Goal: Task Accomplishment & Management: Manage account settings

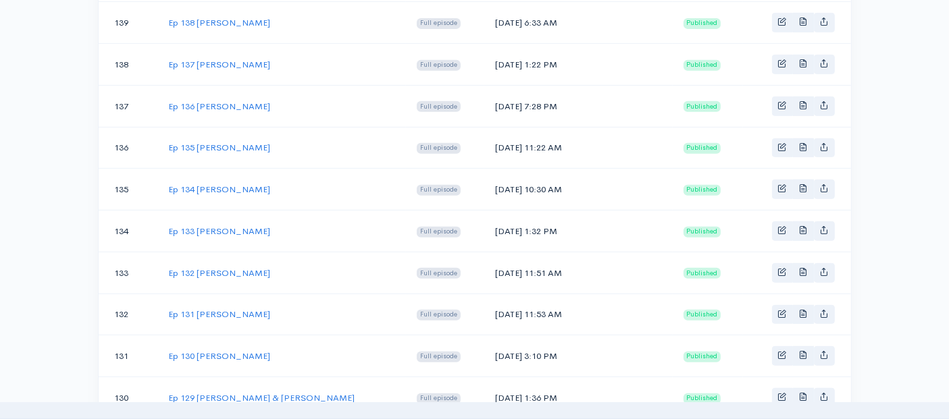
scroll to position [595, 0]
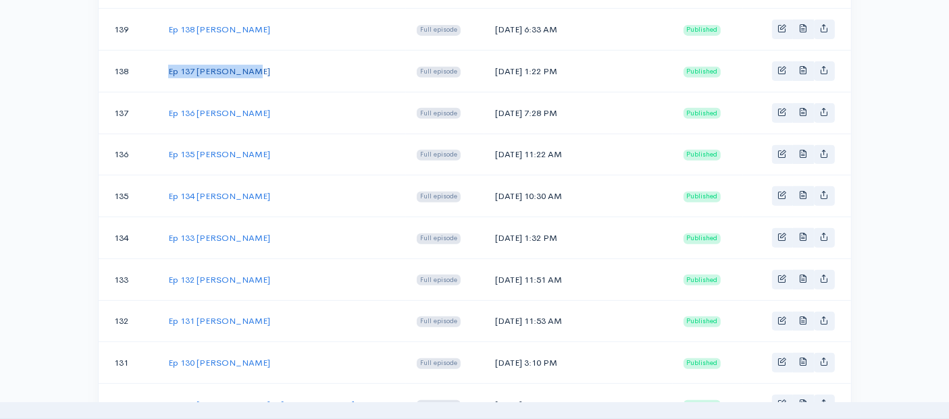
drag, startPoint x: 251, startPoint y: 69, endPoint x: 167, endPoint y: 63, distance: 83.2
click at [167, 63] on td "Ep 137 [PERSON_NAME]" at bounding box center [281, 72] width 248 height 42
copy link "Ep 137 [PERSON_NAME]"
drag, startPoint x: 569, startPoint y: 64, endPoint x: 494, endPoint y: 62, distance: 75.0
click at [494, 62] on td "[DATE] 1:22 PM" at bounding box center [578, 72] width 188 height 42
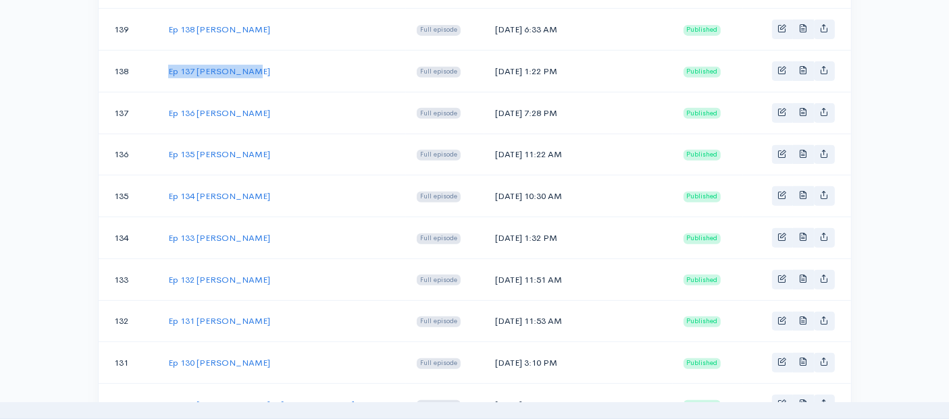
copy td "[DATE]"
click at [232, 65] on link "Ep 137 [PERSON_NAME]" at bounding box center [219, 70] width 102 height 11
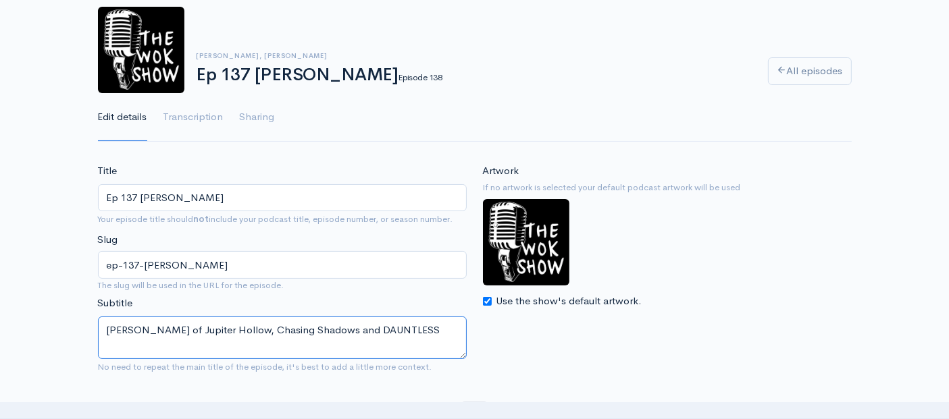
drag, startPoint x: 407, startPoint y: 327, endPoint x: 96, endPoint y: 326, distance: 311.3
click at [96, 326] on div "Title Ep 137 [PERSON_NAME] Your episode title should not include your podcast t…" at bounding box center [282, 271] width 385 height 216
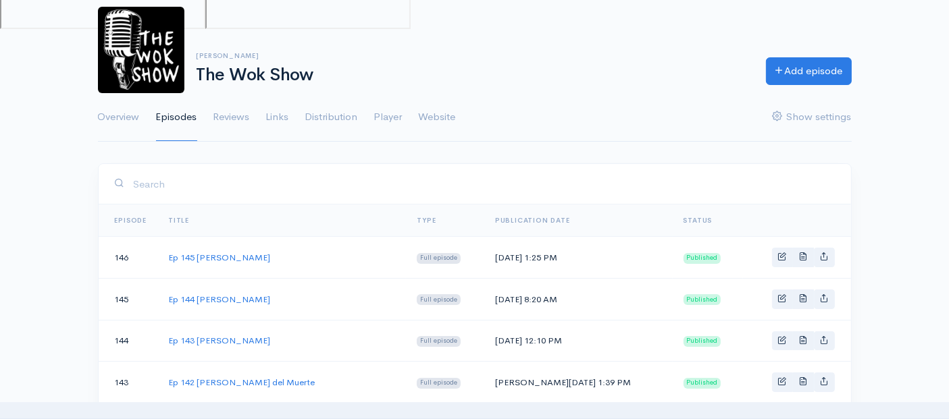
scroll to position [595, 0]
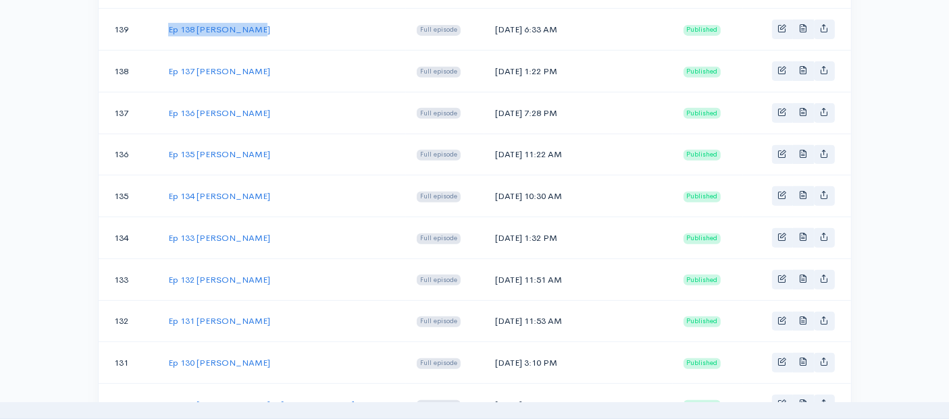
drag, startPoint x: 253, startPoint y: 24, endPoint x: 159, endPoint y: 25, distance: 93.9
click at [159, 25] on td "Ep 138 [PERSON_NAME]" at bounding box center [281, 30] width 248 height 42
copy link "Ep 138 [PERSON_NAME]"
drag, startPoint x: 565, startPoint y: 23, endPoint x: 494, endPoint y: 22, distance: 71.6
click at [494, 22] on td "[DATE] 6:33 AM" at bounding box center [578, 30] width 188 height 42
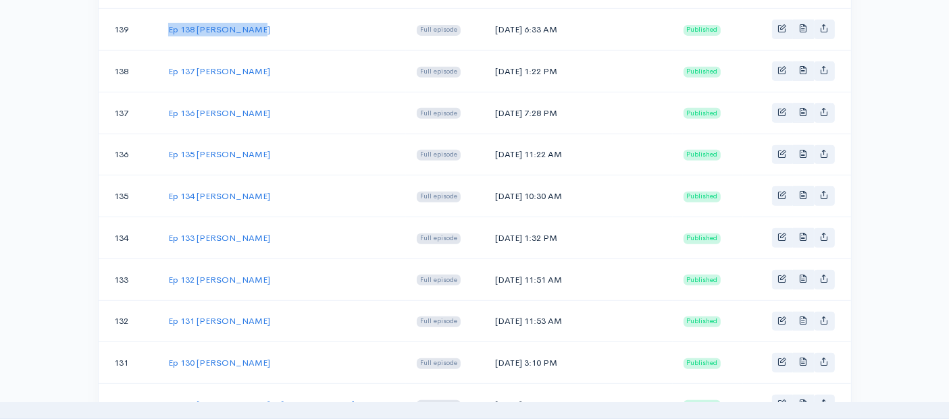
copy td "[DATE]"
click at [215, 24] on link "Ep 138 [PERSON_NAME]" at bounding box center [219, 29] width 102 height 11
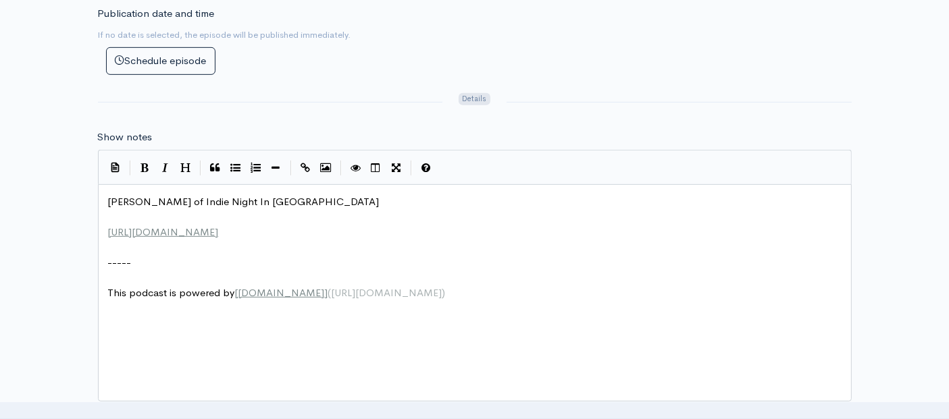
scroll to position [5, 0]
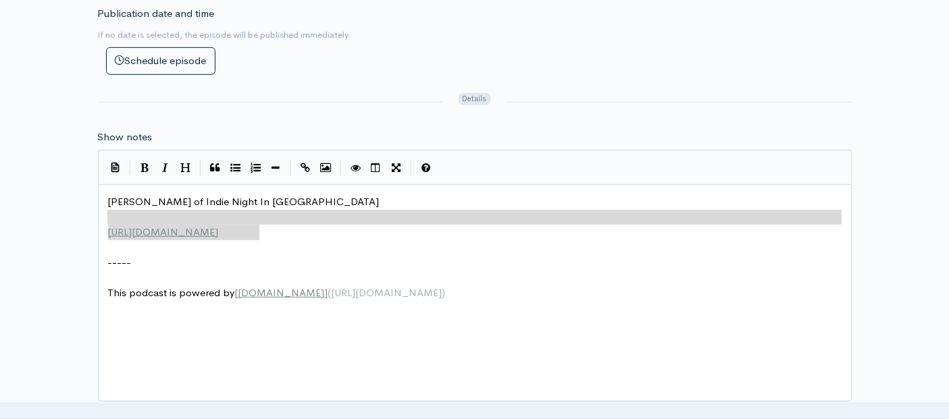
type textarea "[PERSON_NAME] of Indie Night In [GEOGRAPHIC_DATA] [URL][DOMAIN_NAME]"
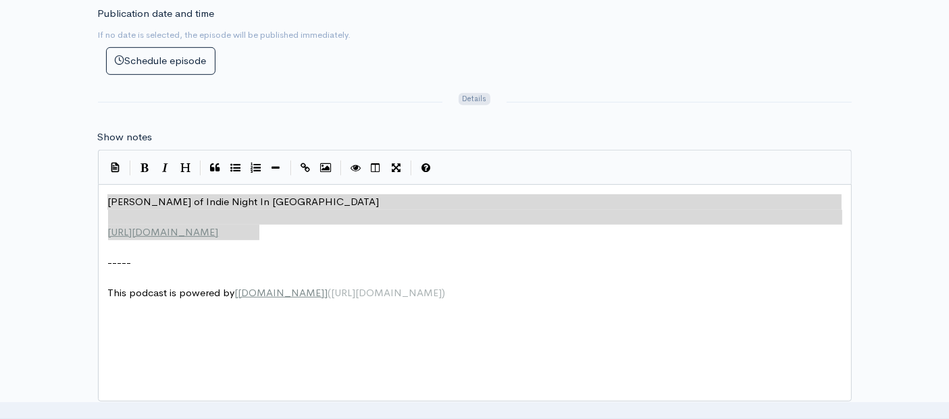
drag, startPoint x: 262, startPoint y: 230, endPoint x: 83, endPoint y: 194, distance: 182.5
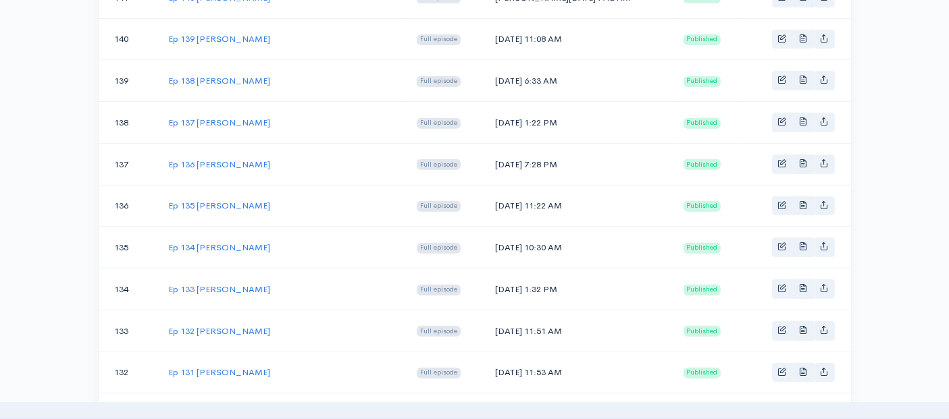
scroll to position [520, 0]
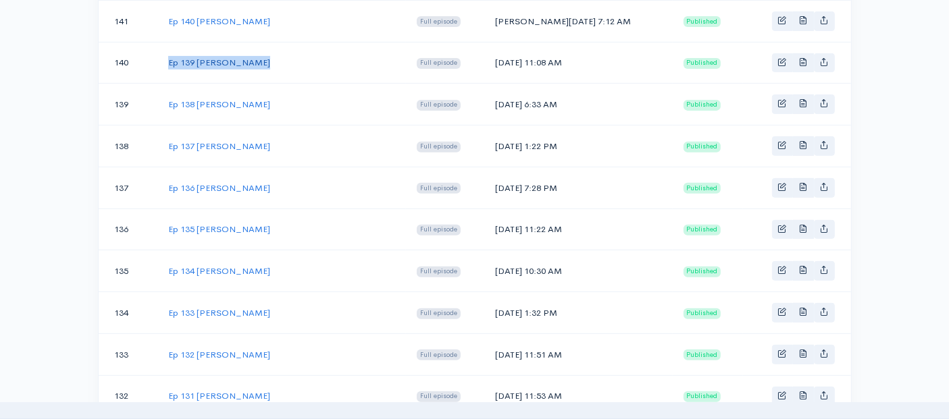
drag, startPoint x: 266, startPoint y: 60, endPoint x: 172, endPoint y: 57, distance: 94.6
click at [166, 59] on td "Ep 139 [PERSON_NAME]" at bounding box center [281, 63] width 248 height 42
copy link "Ep 139 [PERSON_NAME]"
drag, startPoint x: 565, startPoint y: 57, endPoint x: 492, endPoint y: 56, distance: 73.6
click at [492, 56] on td "[DATE] 11:08 AM" at bounding box center [578, 63] width 188 height 42
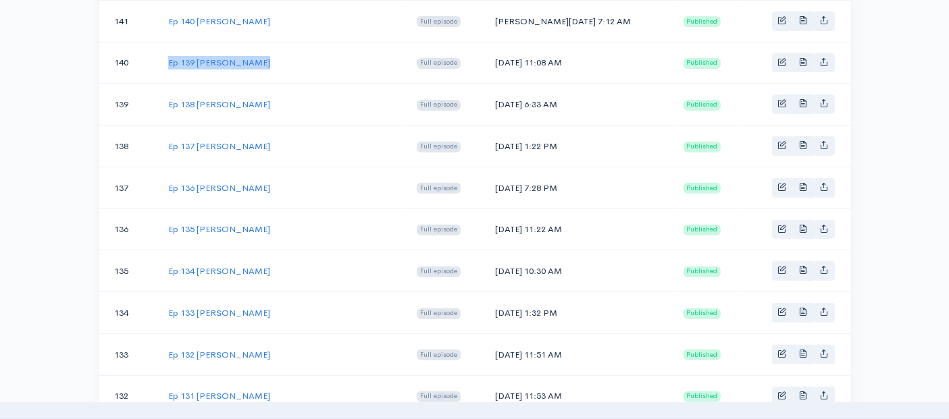
copy td "[DATE]"
click at [244, 59] on link "Ep 139 [PERSON_NAME]" at bounding box center [219, 62] width 102 height 11
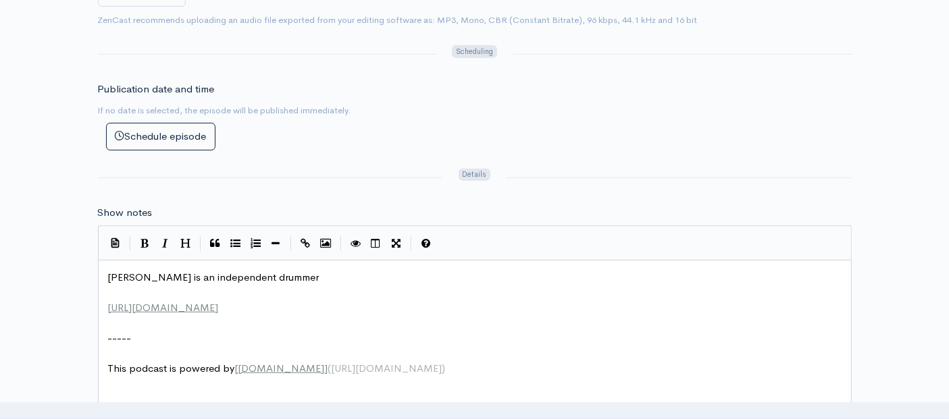
scroll to position [5, 0]
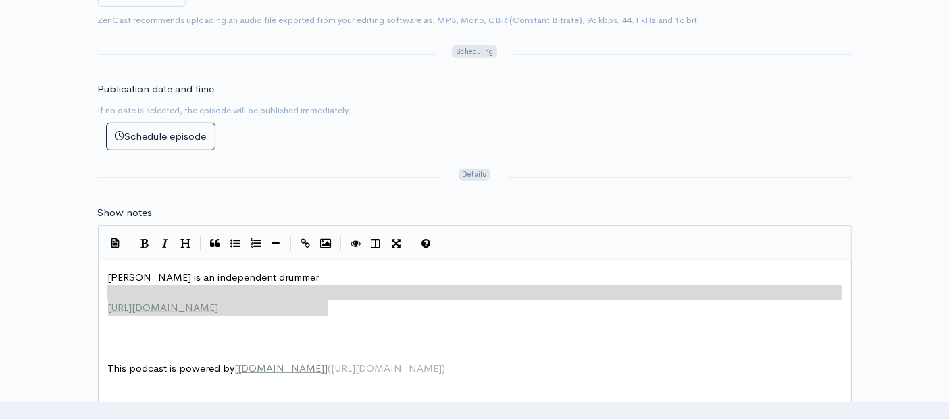
type textarea "[PERSON_NAME] is an independent drummer [URL][DOMAIN_NAME]"
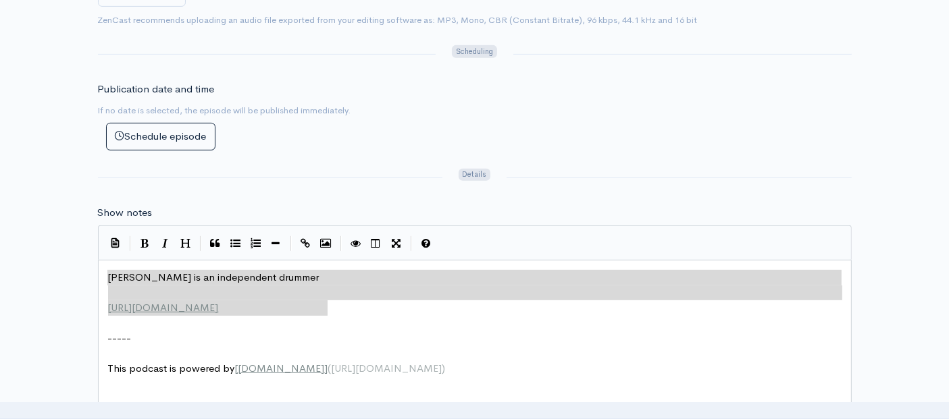
drag, startPoint x: 332, startPoint y: 304, endPoint x: 103, endPoint y: 280, distance: 230.8
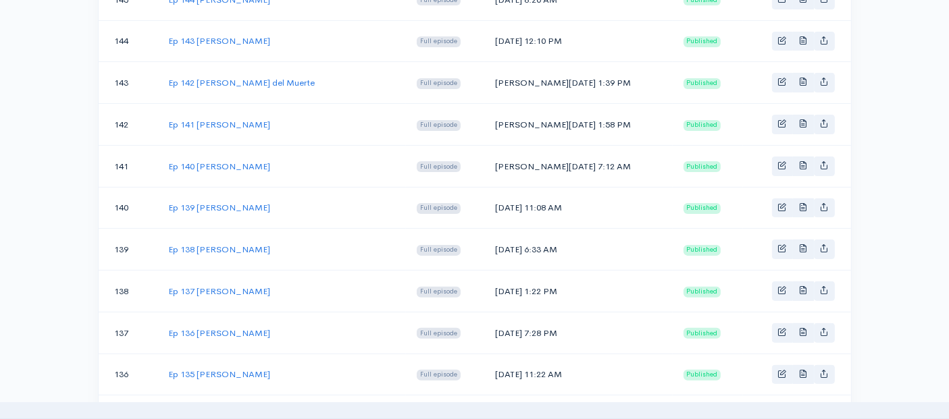
scroll to position [520, 0]
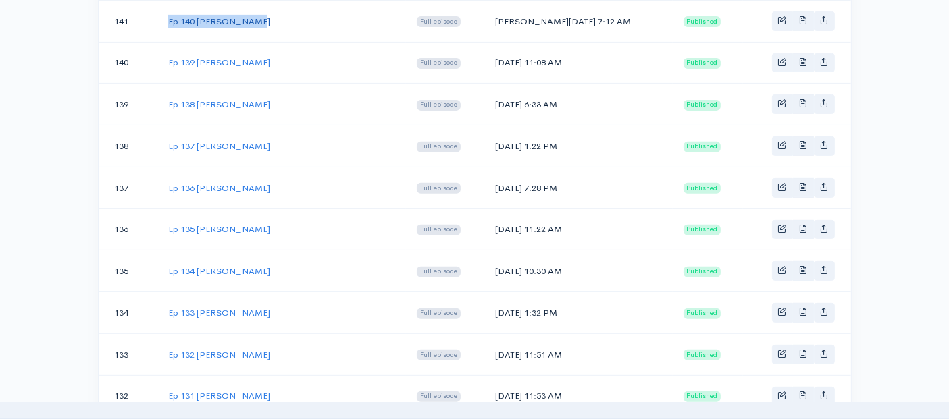
drag, startPoint x: 253, startPoint y: 16, endPoint x: 168, endPoint y: 16, distance: 84.4
click at [168, 16] on td "Ep 140 [PERSON_NAME]" at bounding box center [281, 21] width 248 height 42
copy link "Ep 140 [PERSON_NAME]"
drag, startPoint x: 563, startPoint y: 15, endPoint x: 496, endPoint y: 15, distance: 67.5
click at [496, 15] on td "[PERSON_NAME][DATE] 7:12 AM" at bounding box center [578, 21] width 188 height 42
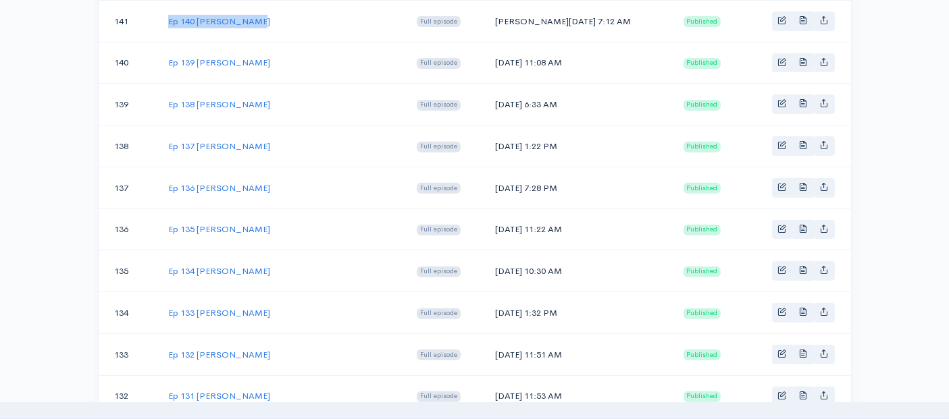
copy td "[PERSON_NAME][DATE]"
click at [199, 16] on link "Ep 140 [PERSON_NAME]" at bounding box center [219, 21] width 102 height 11
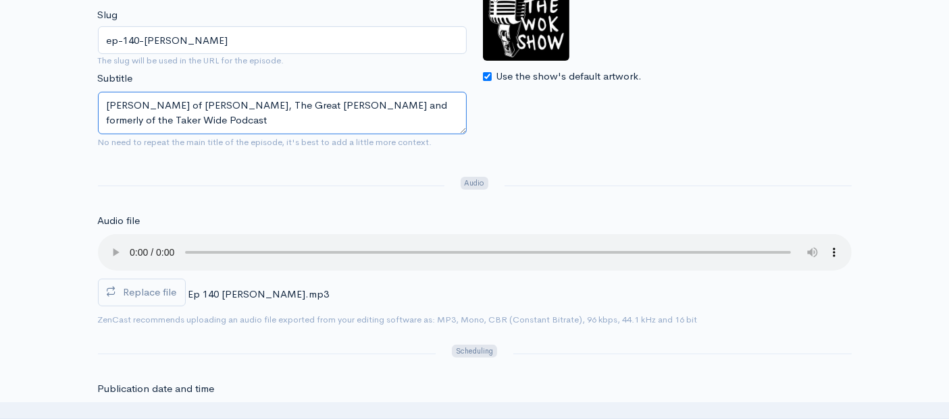
drag, startPoint x: 144, startPoint y: 120, endPoint x: 72, endPoint y: 89, distance: 78.4
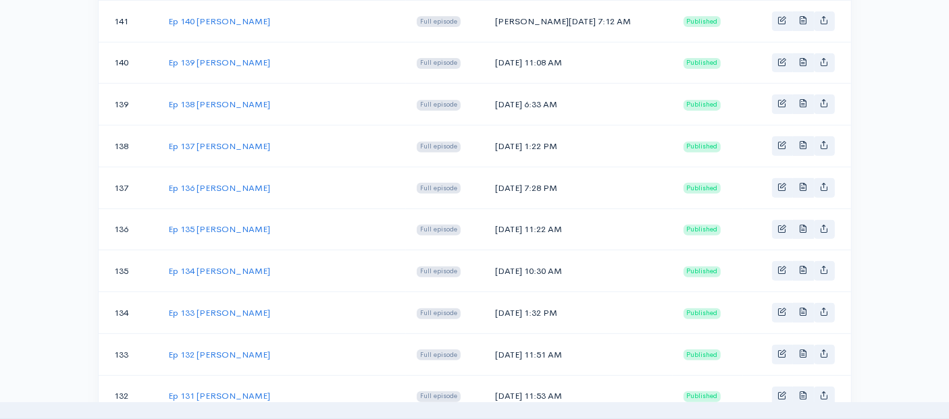
scroll to position [445, 0]
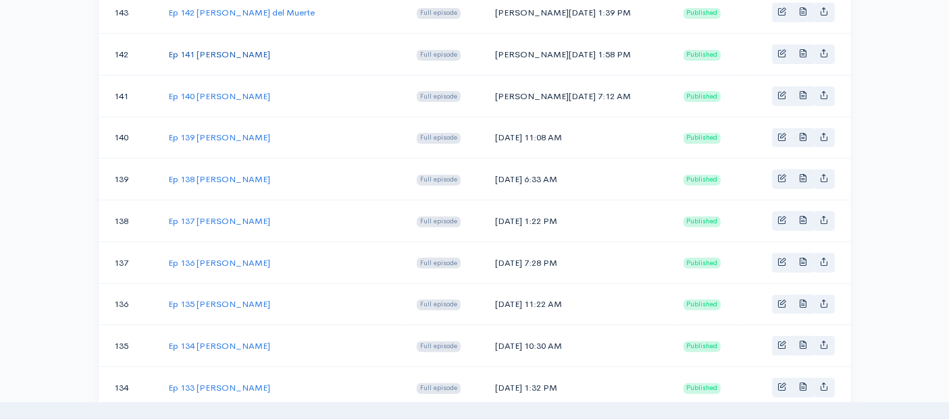
drag, startPoint x: 271, startPoint y: 46, endPoint x: 169, endPoint y: 55, distance: 102.3
click at [169, 55] on td "Ep 141 [PERSON_NAME]" at bounding box center [281, 55] width 248 height 42
copy link "Ep 141 [PERSON_NAME]"
drag, startPoint x: 564, startPoint y: 49, endPoint x: 496, endPoint y: 51, distance: 68.2
click at [496, 51] on td "[PERSON_NAME][DATE] 1:58 PM" at bounding box center [578, 55] width 188 height 42
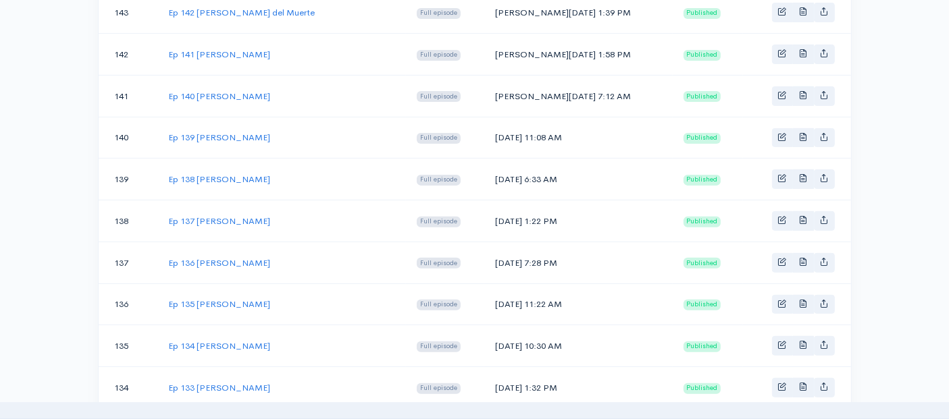
copy td "[PERSON_NAME][DATE]"
click at [212, 49] on link "Ep 141 [PERSON_NAME]" at bounding box center [219, 54] width 102 height 11
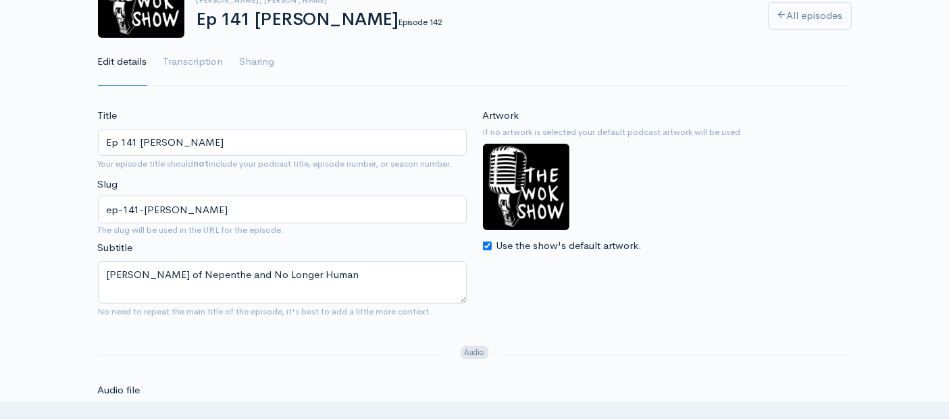
scroll to position [300, 0]
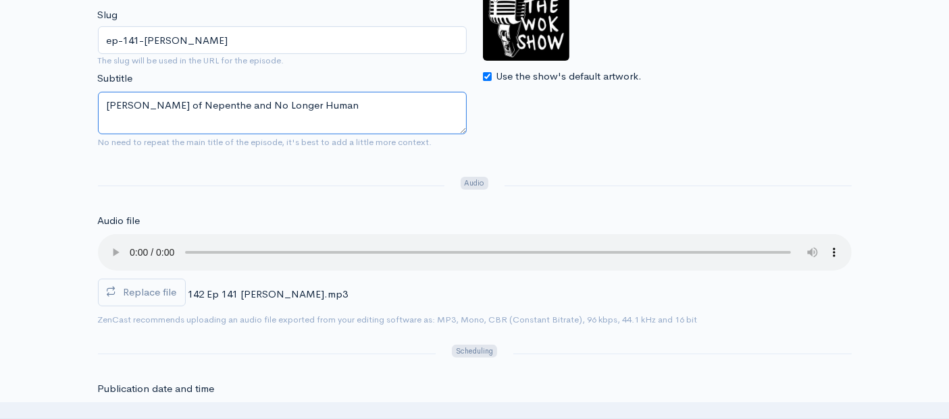
drag, startPoint x: 386, startPoint y: 105, endPoint x: 60, endPoint y: 93, distance: 325.7
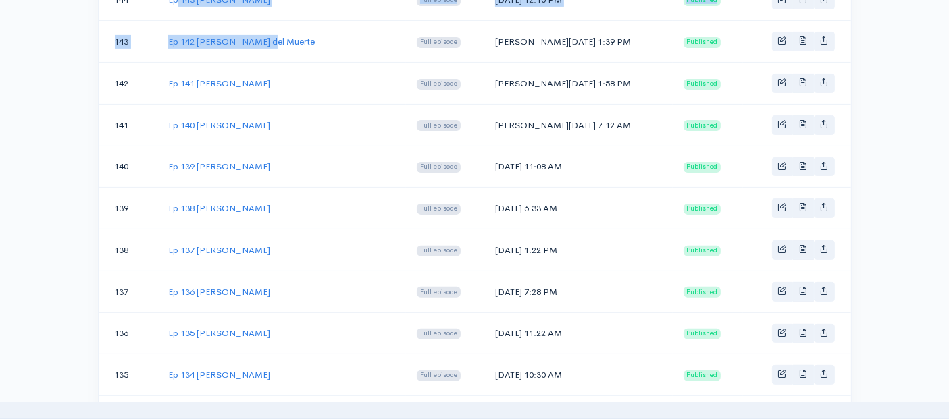
scroll to position [409, 0]
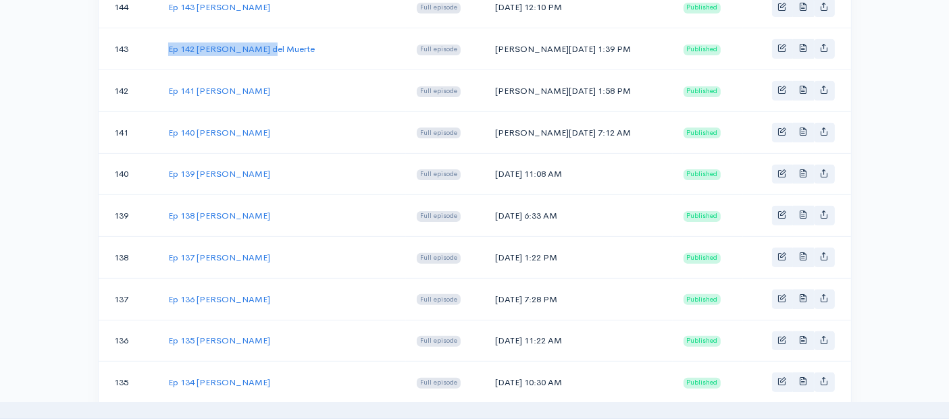
drag, startPoint x: 264, startPoint y: 9, endPoint x: 169, endPoint y: 40, distance: 100.1
click at [169, 40] on td "Ep 142 [PERSON_NAME] del Muerte" at bounding box center [281, 49] width 248 height 42
drag, startPoint x: 564, startPoint y: 44, endPoint x: 495, endPoint y: 49, distance: 69.0
click at [495, 49] on td "[PERSON_NAME][DATE] 1:39 PM" at bounding box center [578, 49] width 188 height 42
click at [218, 45] on link "Ep 142 [PERSON_NAME] del Muerte" at bounding box center [241, 48] width 147 height 11
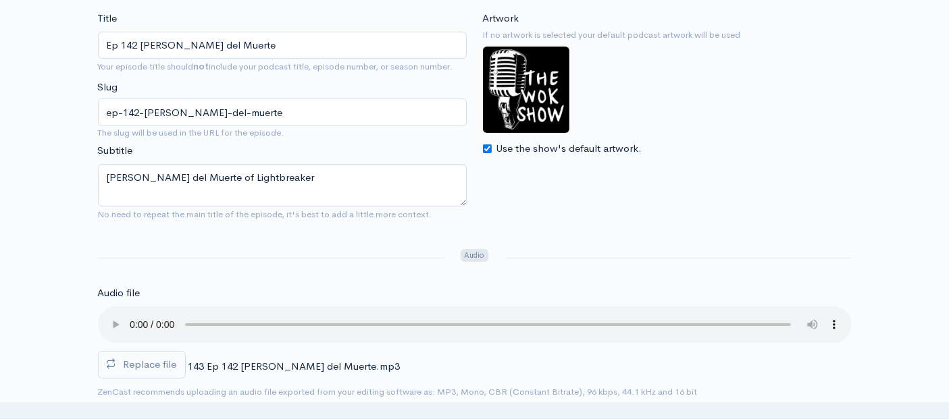
scroll to position [225, 0]
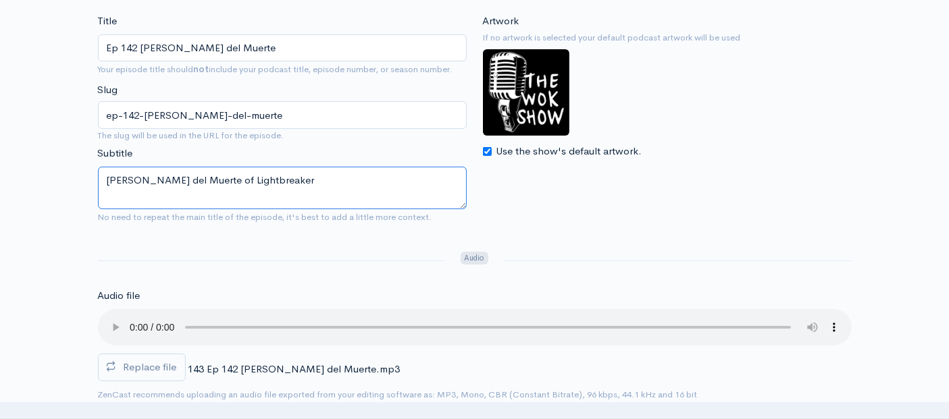
drag, startPoint x: 262, startPoint y: 178, endPoint x: 27, endPoint y: 165, distance: 235.3
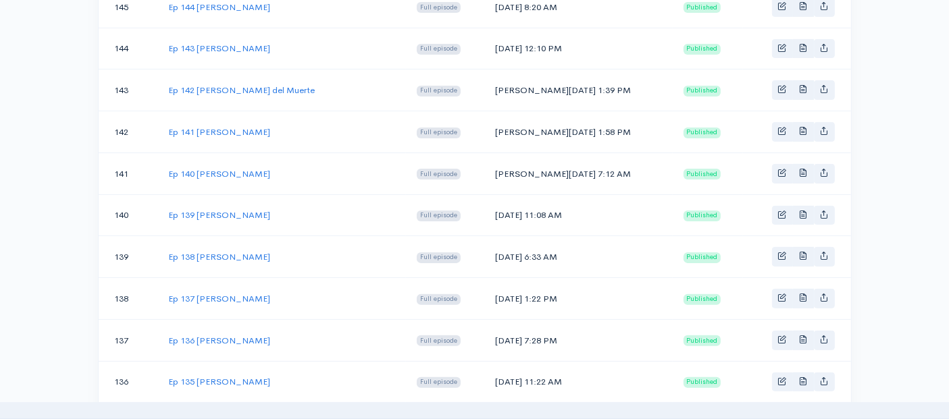
scroll to position [334, 0]
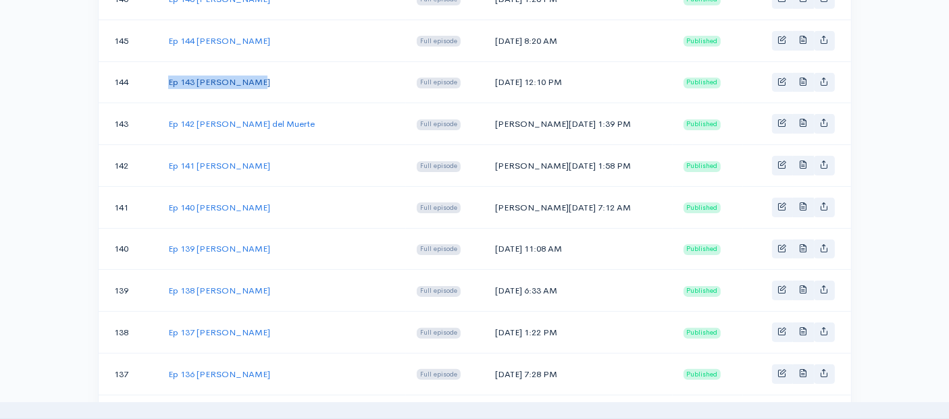
drag, startPoint x: 248, startPoint y: 78, endPoint x: 168, endPoint y: 78, distance: 80.4
click at [168, 78] on td "Ep 143 [PERSON_NAME]" at bounding box center [281, 82] width 248 height 42
drag, startPoint x: 556, startPoint y: 78, endPoint x: 490, endPoint y: 78, distance: 65.5
click at [490, 78] on td "[DATE] 12:10 PM" at bounding box center [578, 82] width 188 height 42
click at [209, 76] on link "Ep 143 [PERSON_NAME]" at bounding box center [219, 81] width 102 height 11
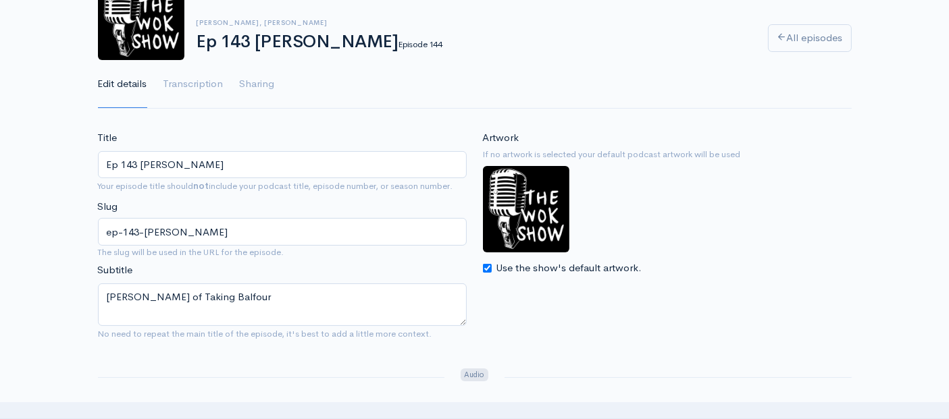
scroll to position [150, 0]
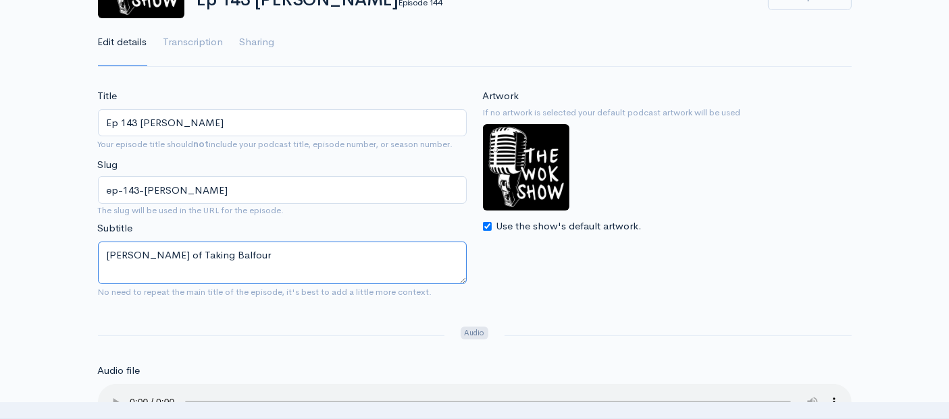
drag, startPoint x: 259, startPoint y: 259, endPoint x: 116, endPoint y: 253, distance: 142.6
click at [116, 253] on textarea "[PERSON_NAME] of Taking Balfour" at bounding box center [282, 263] width 369 height 43
drag, startPoint x: 128, startPoint y: 256, endPoint x: 142, endPoint y: 256, distance: 13.5
click at [129, 256] on textarea "[PERSON_NAME] of Taking Balfour" at bounding box center [282, 263] width 369 height 43
click at [260, 252] on textarea "[PERSON_NAME] of Taking Balfour" at bounding box center [282, 263] width 369 height 43
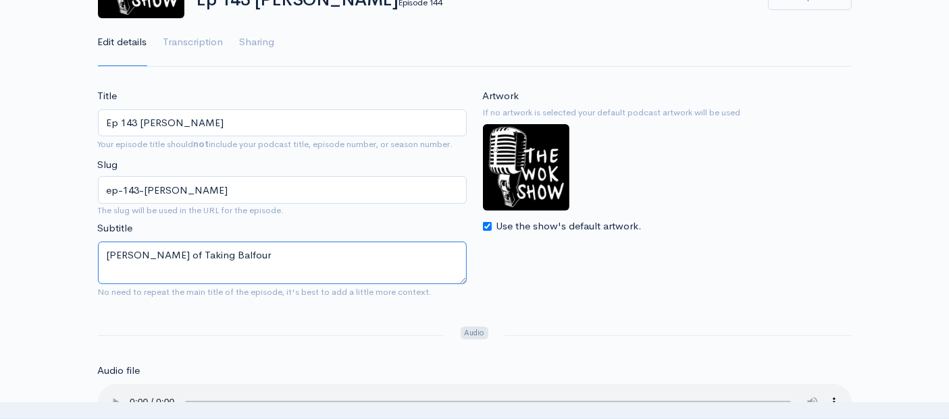
drag, startPoint x: 257, startPoint y: 252, endPoint x: 0, endPoint y: 240, distance: 256.8
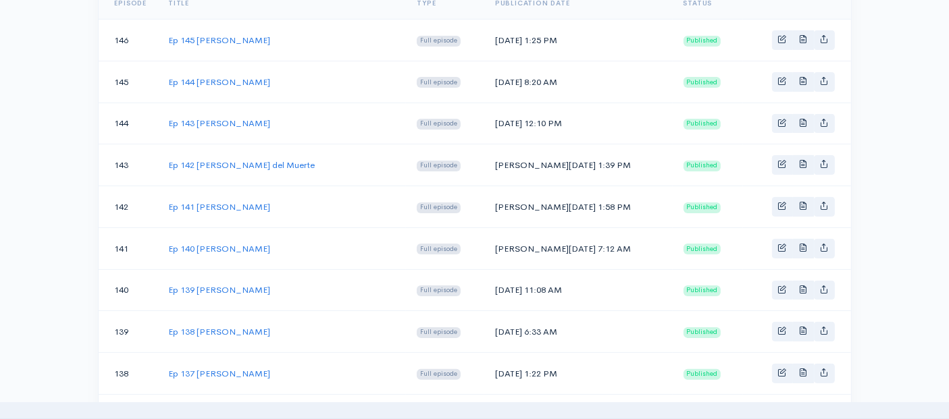
scroll to position [258, 0]
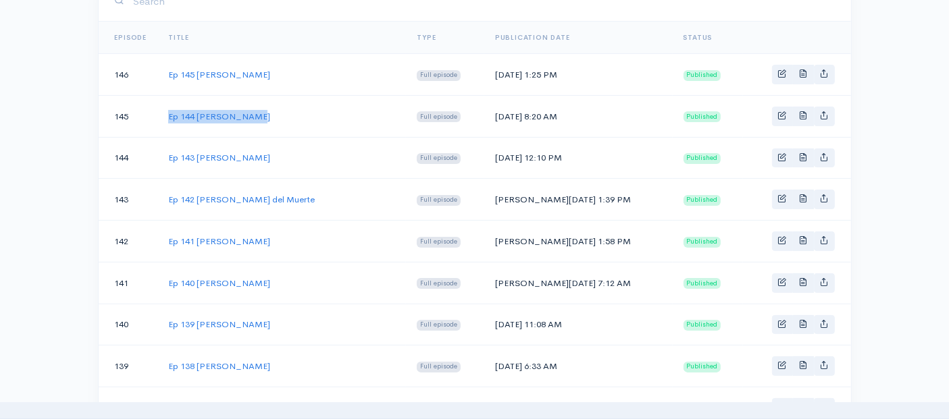
drag, startPoint x: 261, startPoint y: 118, endPoint x: 166, endPoint y: 112, distance: 94.7
click at [166, 112] on td "Ep 144 [PERSON_NAME]" at bounding box center [281, 116] width 248 height 42
drag, startPoint x: 561, startPoint y: 115, endPoint x: 496, endPoint y: 115, distance: 65.5
click at [496, 115] on td "[DATE] 8:20 AM" at bounding box center [578, 116] width 188 height 42
click at [226, 113] on link "Ep 144 [PERSON_NAME]" at bounding box center [219, 116] width 102 height 11
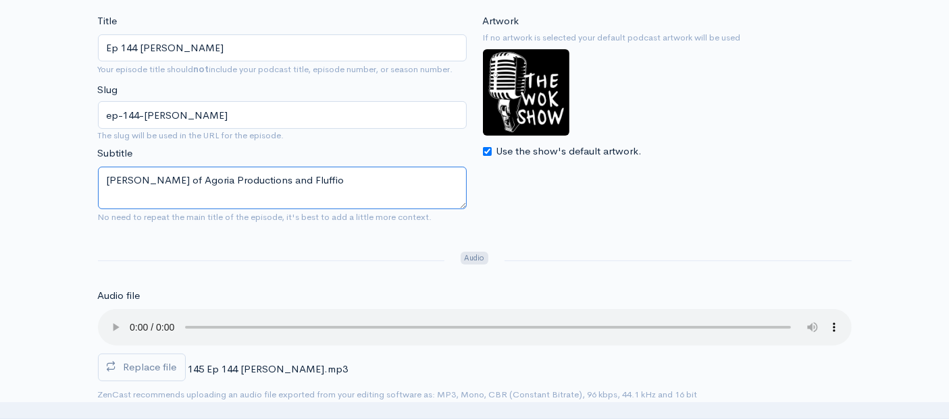
drag, startPoint x: 344, startPoint y: 182, endPoint x: 35, endPoint y: 148, distance: 310.4
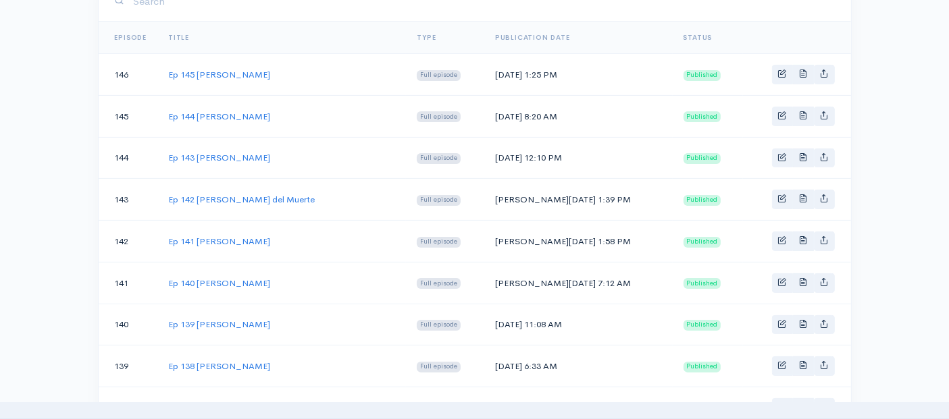
scroll to position [183, 0]
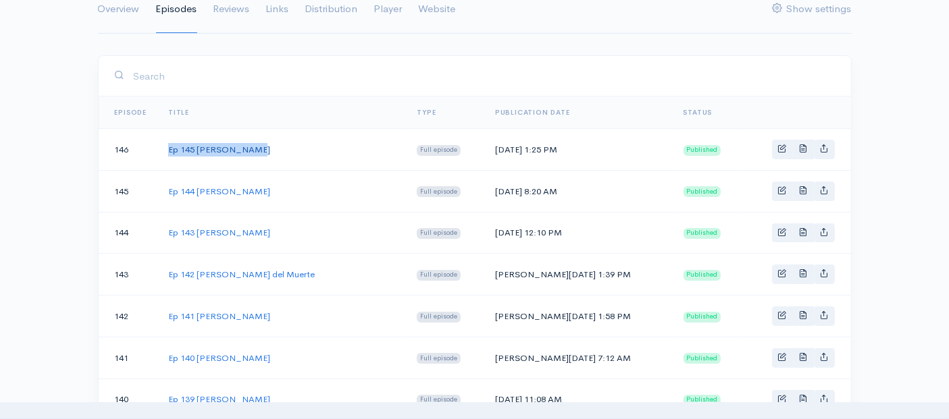
drag, startPoint x: 252, startPoint y: 149, endPoint x: 169, endPoint y: 149, distance: 82.4
click at [169, 149] on td "Ep 145 [PERSON_NAME]" at bounding box center [281, 150] width 248 height 42
drag, startPoint x: 561, startPoint y: 147, endPoint x: 492, endPoint y: 145, distance: 68.9
click at [492, 145] on td "[DATE] 1:25 PM" at bounding box center [578, 150] width 188 height 42
click at [225, 146] on link "Ep 145 [PERSON_NAME]" at bounding box center [219, 149] width 102 height 11
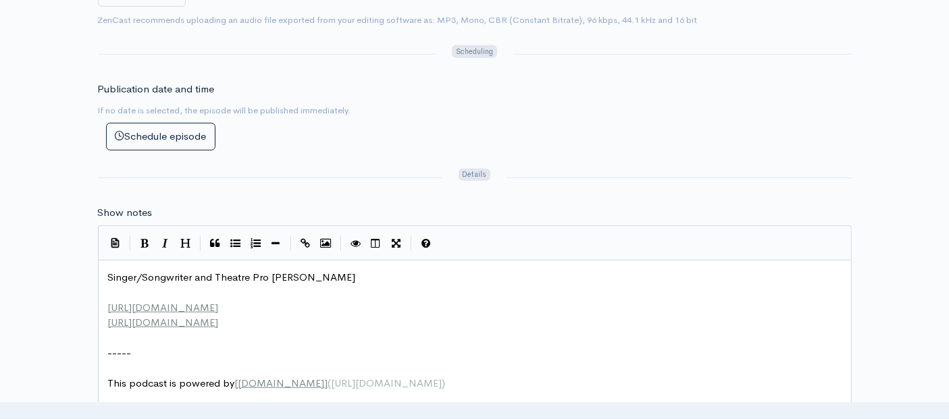
scroll to position [5, 0]
type textarea "Singer/Songwriter and Theatre Pro [PERSON_NAME] [URL][DOMAIN_NAME] [URL][DOMAIN…"
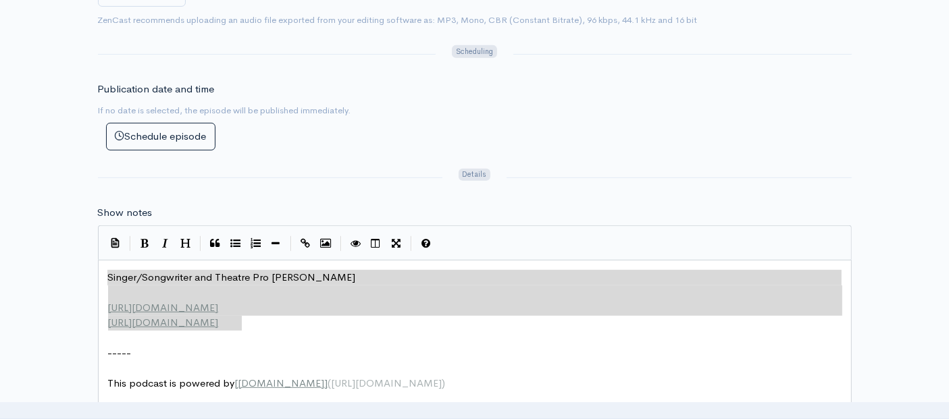
drag, startPoint x: 258, startPoint y: 319, endPoint x: 59, endPoint y: 259, distance: 207.4
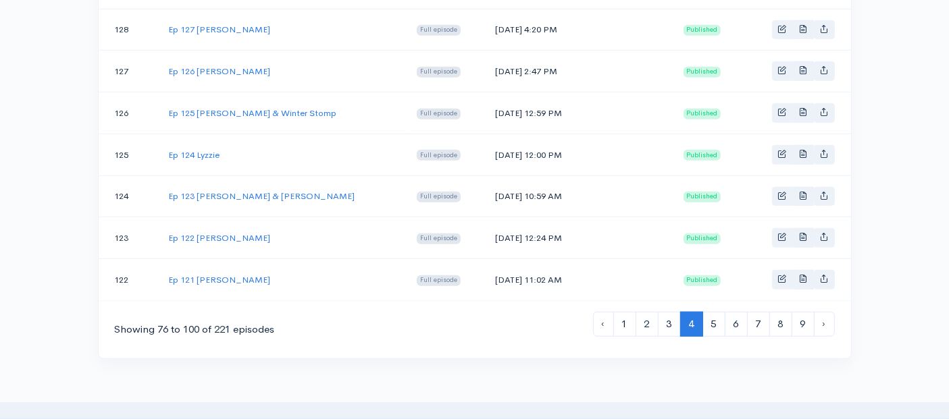
scroll to position [1169, 0]
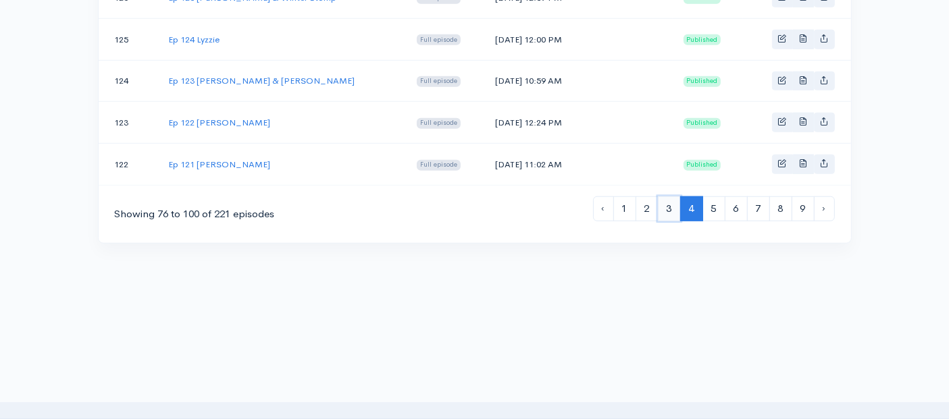
click at [671, 196] on link "3" at bounding box center [669, 208] width 23 height 25
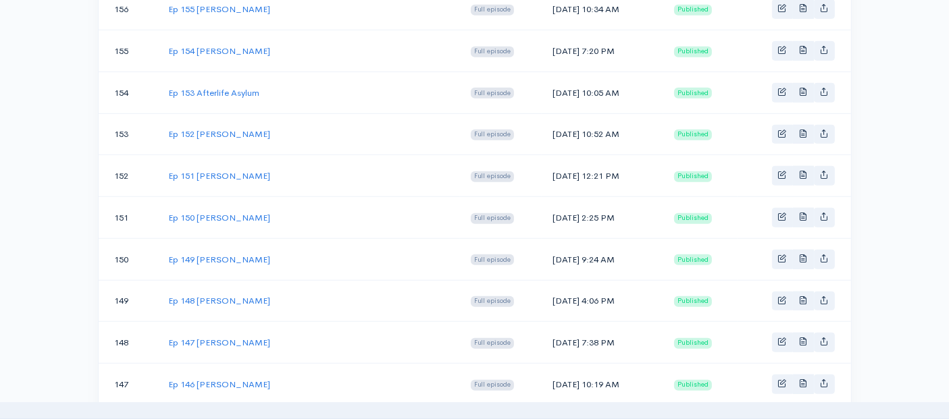
scroll to position [1050, 0]
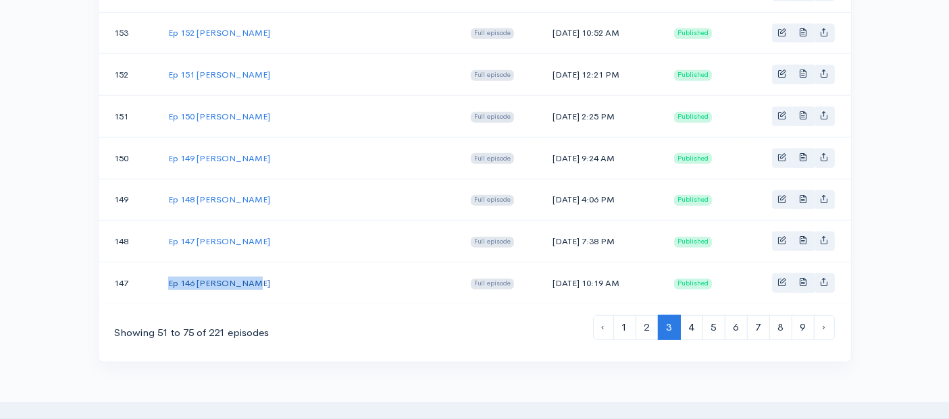
drag, startPoint x: 248, startPoint y: 267, endPoint x: 167, endPoint y: 271, distance: 81.2
click at [167, 271] on td "Ep 146 [PERSON_NAME]" at bounding box center [308, 283] width 303 height 41
drag, startPoint x: 552, startPoint y: 266, endPoint x: 485, endPoint y: 269, distance: 66.2
click at [542, 269] on td "[DATE] 10:19 AM" at bounding box center [603, 283] width 122 height 41
click at [223, 278] on link "Ep 146 [PERSON_NAME]" at bounding box center [219, 283] width 102 height 11
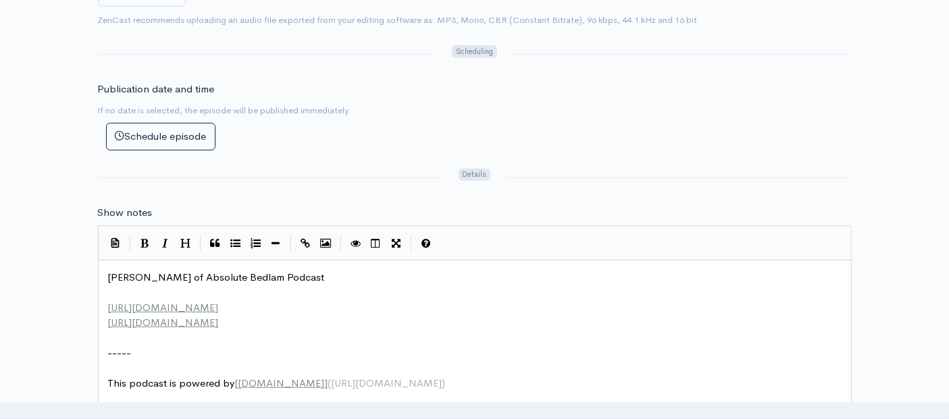
scroll to position [5, 0]
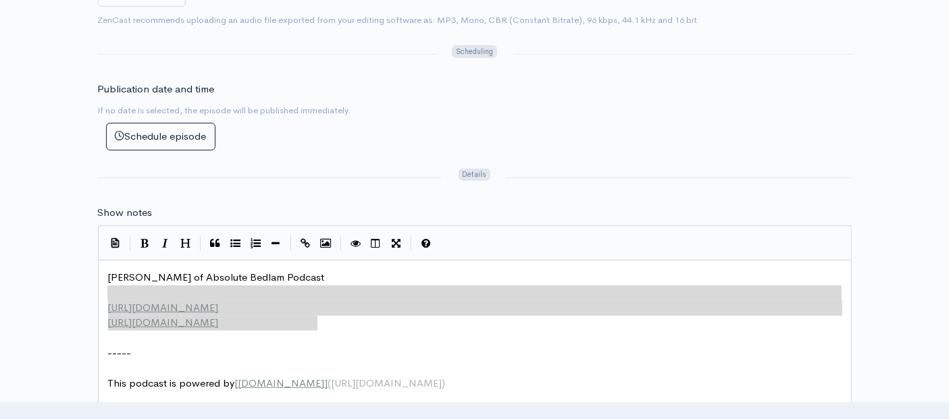
type textarea "[PERSON_NAME] of Absolute Bedlam Podcast [URL][DOMAIN_NAME] [URL][DOMAIN_NAME]"
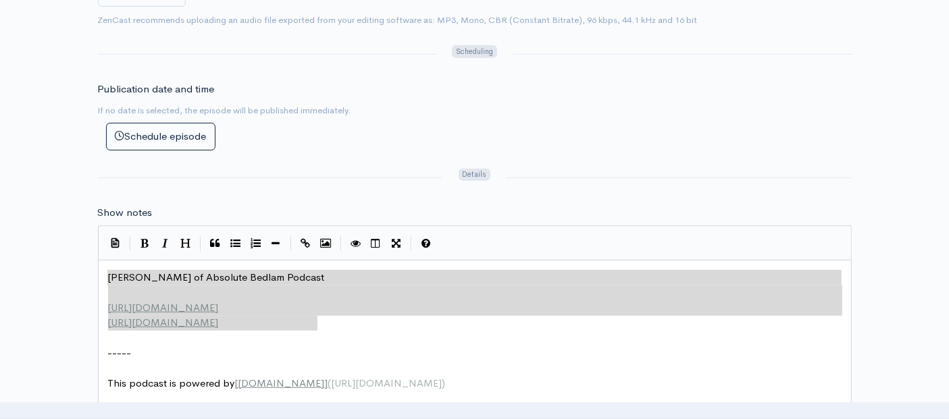
drag, startPoint x: 322, startPoint y: 323, endPoint x: 34, endPoint y: 257, distance: 295.8
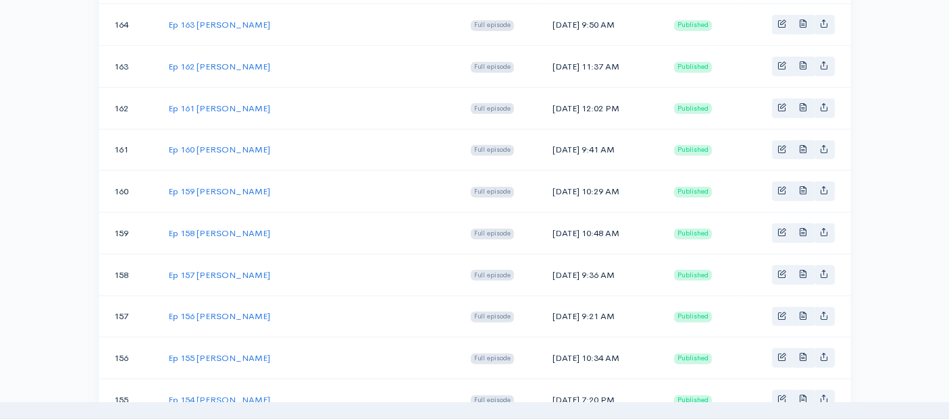
scroll to position [1050, 0]
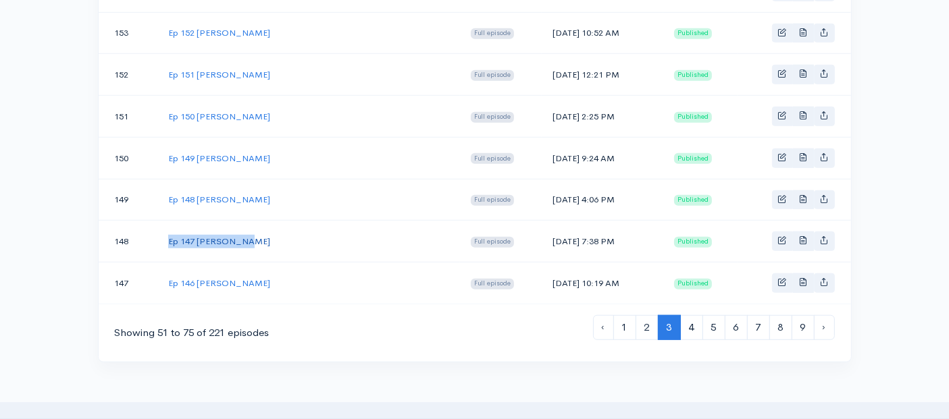
drag, startPoint x: 251, startPoint y: 227, endPoint x: 168, endPoint y: 227, distance: 83.1
click at [168, 227] on td "Ep 147 [PERSON_NAME]" at bounding box center [308, 242] width 303 height 42
drag, startPoint x: 559, startPoint y: 228, endPoint x: 485, endPoint y: 228, distance: 74.3
click at [542, 228] on td "[DATE] 7:38 PM" at bounding box center [603, 242] width 122 height 42
click at [229, 236] on link "Ep 147 [PERSON_NAME]" at bounding box center [219, 241] width 102 height 11
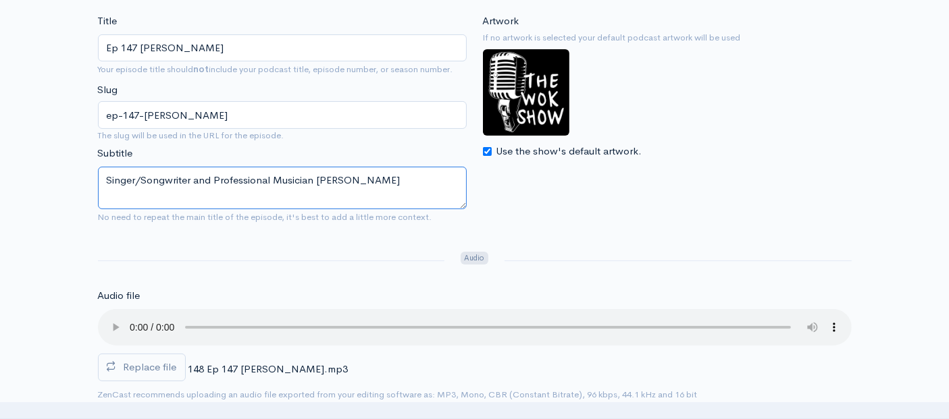
drag, startPoint x: 390, startPoint y: 175, endPoint x: 0, endPoint y: 159, distance: 389.9
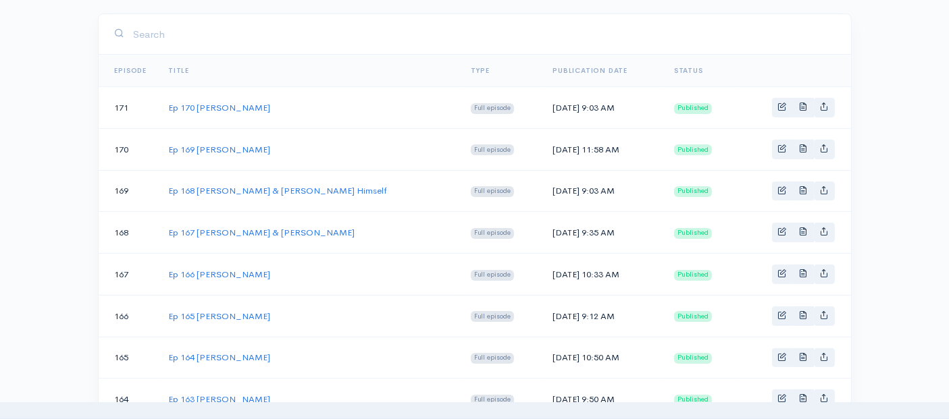
scroll to position [1050, 0]
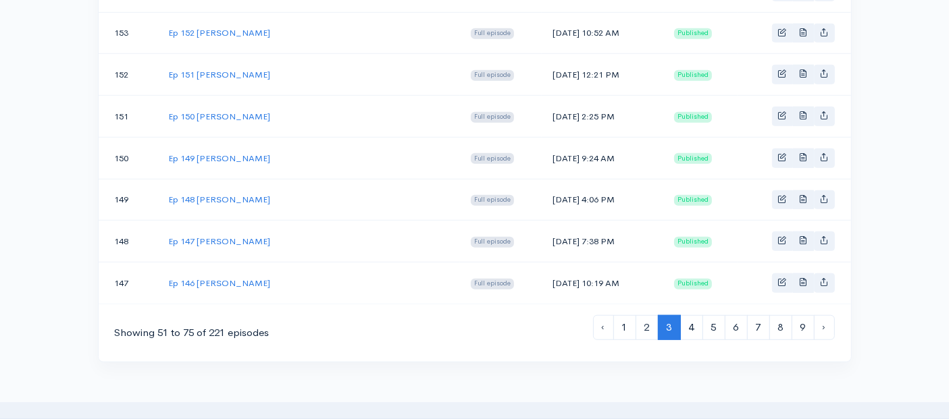
drag, startPoint x: 264, startPoint y: 188, endPoint x: 165, endPoint y: 183, distance: 98.7
click at [165, 183] on td "Ep 148 [PERSON_NAME]" at bounding box center [308, 200] width 303 height 42
drag, startPoint x: 555, startPoint y: 185, endPoint x: 485, endPoint y: 187, distance: 69.6
click at [542, 187] on td "[DATE] 4:06 PM" at bounding box center [603, 200] width 122 height 42
click at [255, 194] on link "Ep 148 [PERSON_NAME]" at bounding box center [219, 199] width 102 height 11
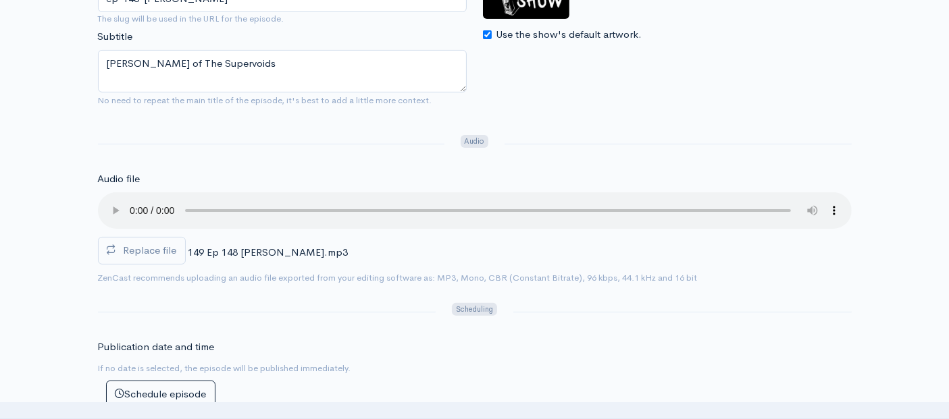
scroll to position [375, 0]
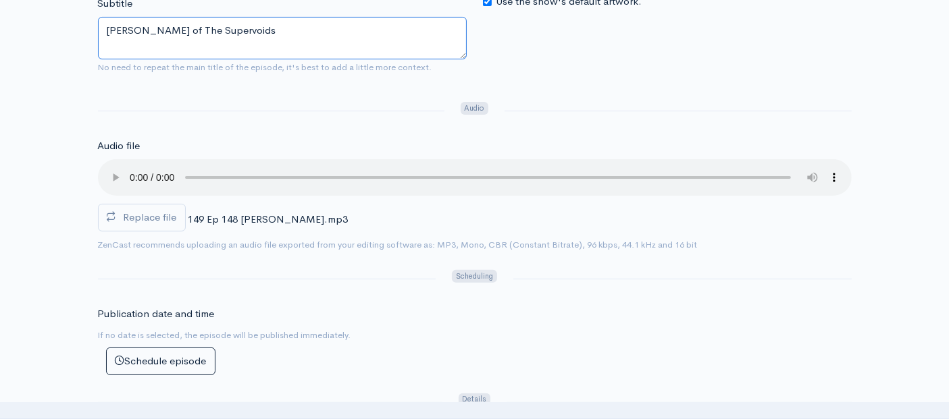
drag, startPoint x: 276, startPoint y: 32, endPoint x: 36, endPoint y: 25, distance: 239.8
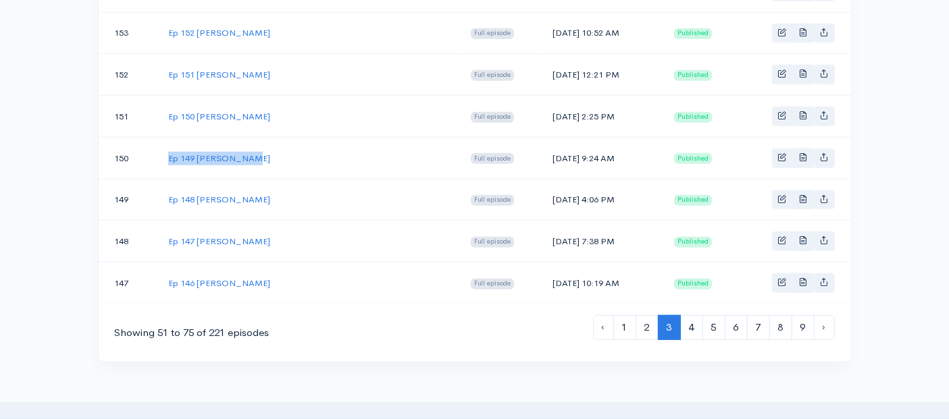
drag, startPoint x: 248, startPoint y: 148, endPoint x: 165, endPoint y: 144, distance: 82.5
click at [165, 144] on td "Ep 149 [PERSON_NAME]" at bounding box center [308, 158] width 303 height 42
drag, startPoint x: 555, startPoint y: 145, endPoint x: 485, endPoint y: 145, distance: 70.2
click at [542, 145] on td "[DATE] 9:24 AM" at bounding box center [603, 158] width 122 height 42
click at [226, 153] on link "Ep 149 [PERSON_NAME]" at bounding box center [219, 158] width 102 height 11
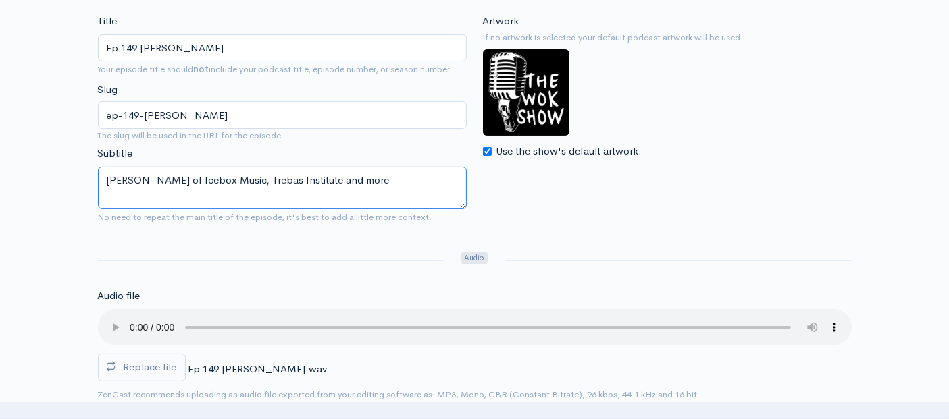
drag, startPoint x: 361, startPoint y: 186, endPoint x: 14, endPoint y: 167, distance: 346.9
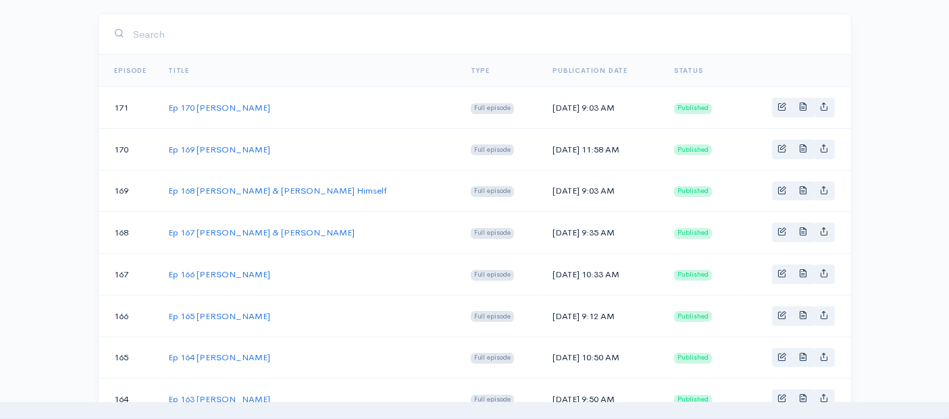
scroll to position [1050, 0]
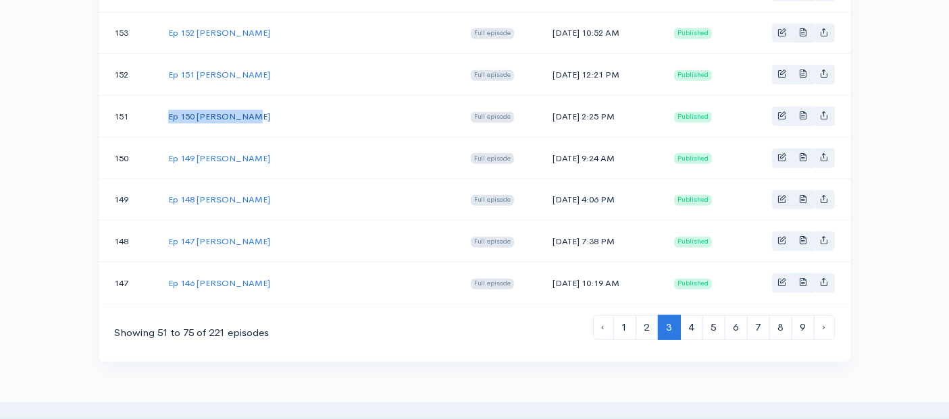
drag, startPoint x: 251, startPoint y: 103, endPoint x: 168, endPoint y: 103, distance: 83.1
click at [168, 103] on td "Ep 150 [PERSON_NAME]" at bounding box center [308, 117] width 303 height 42
drag, startPoint x: 555, startPoint y: 105, endPoint x: 486, endPoint y: 103, distance: 68.9
click at [542, 103] on td "[DATE] 2:25 PM" at bounding box center [603, 117] width 122 height 42
click at [204, 111] on link "Ep 150 [PERSON_NAME]" at bounding box center [219, 116] width 102 height 11
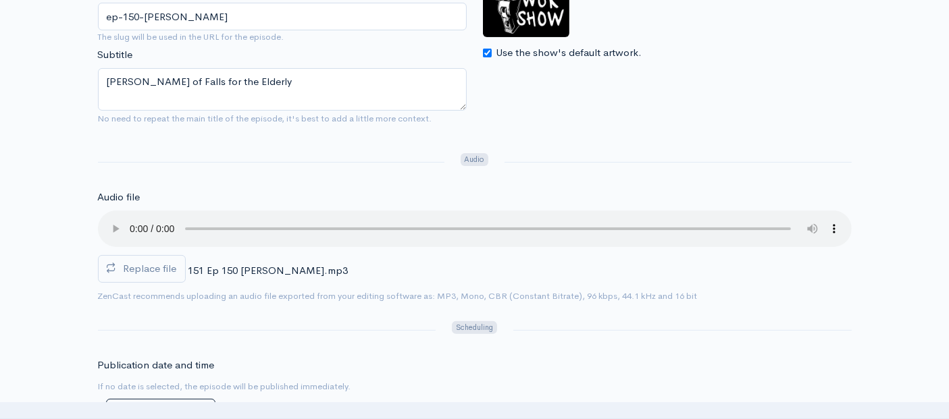
scroll to position [300, 0]
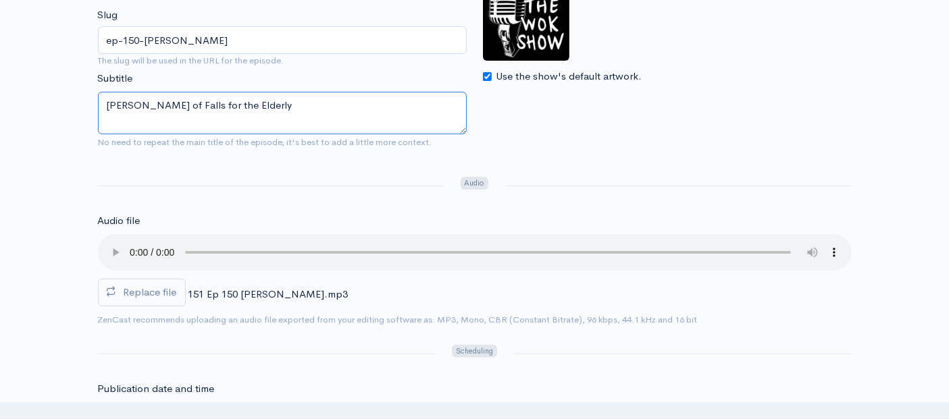
drag, startPoint x: 279, startPoint y: 102, endPoint x: 5, endPoint y: 97, distance: 273.5
